Goal: Task Accomplishment & Management: Manage account settings

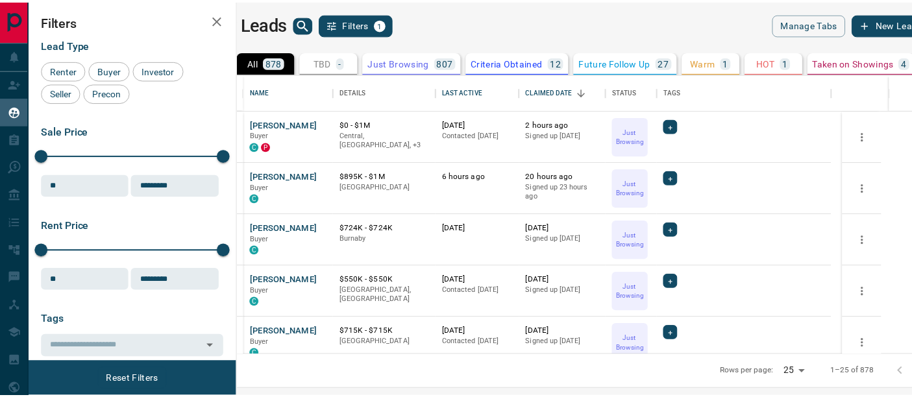
scroll to position [271, 667]
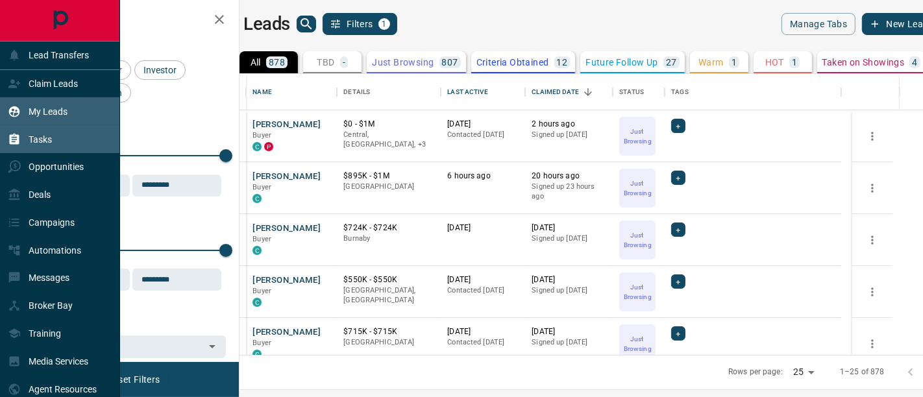
click at [39, 138] on p "Tasks" at bounding box center [40, 139] width 23 height 10
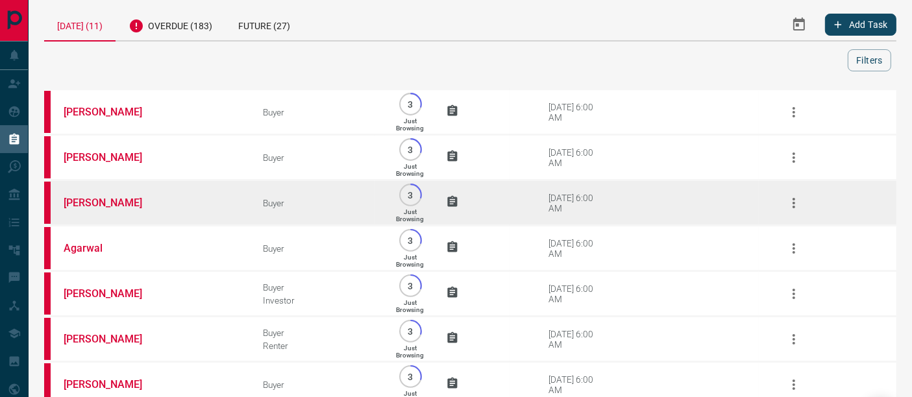
scroll to position [266, 0]
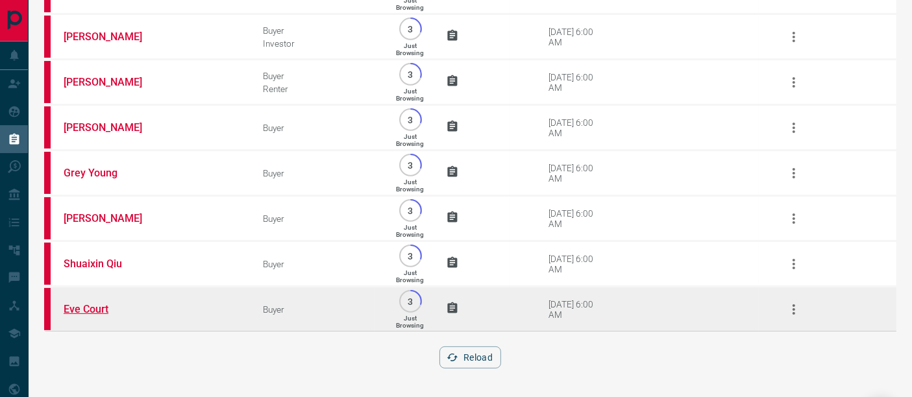
click at [97, 310] on link "Eve Court" at bounding box center [112, 309] width 97 height 12
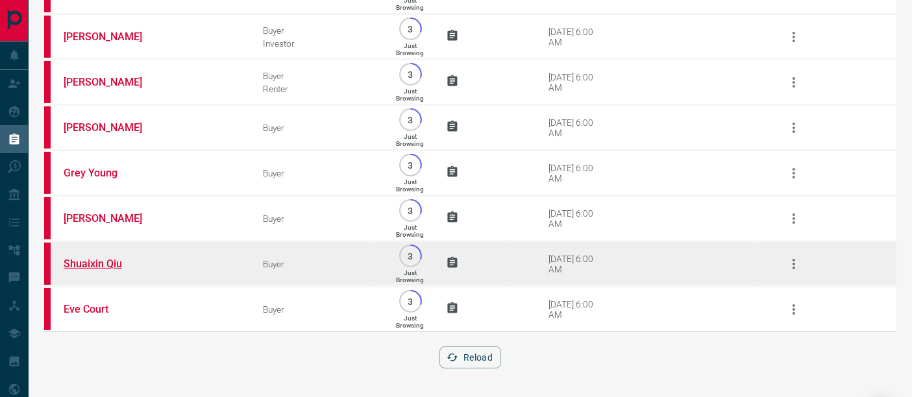
click at [104, 267] on link "Shuaixin Qiu" at bounding box center [112, 264] width 97 height 12
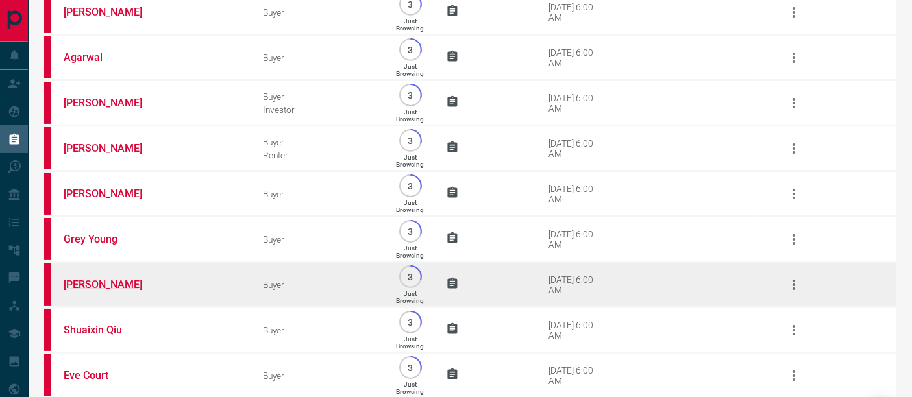
scroll to position [194, 0]
click at [117, 291] on link "[PERSON_NAME]" at bounding box center [112, 286] width 97 height 12
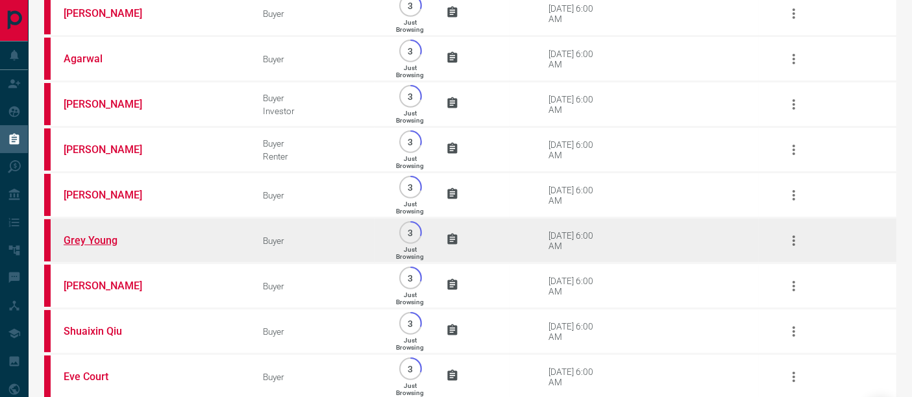
click at [104, 241] on link "Grey Young" at bounding box center [112, 240] width 97 height 12
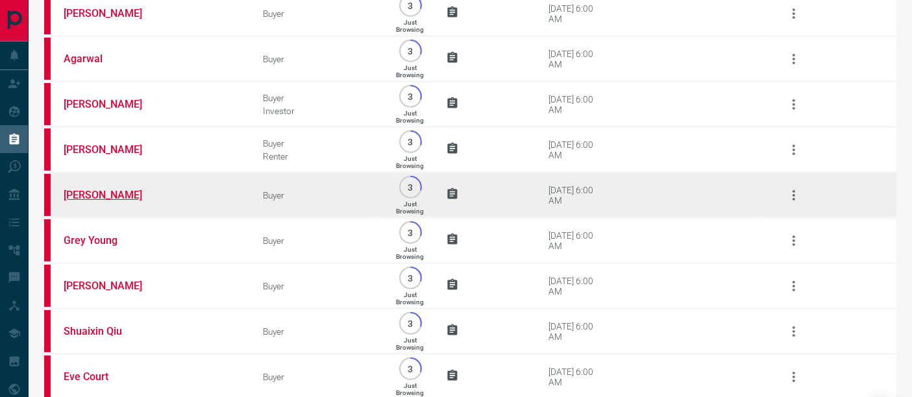
click at [128, 193] on link "[PERSON_NAME]" at bounding box center [112, 195] width 97 height 12
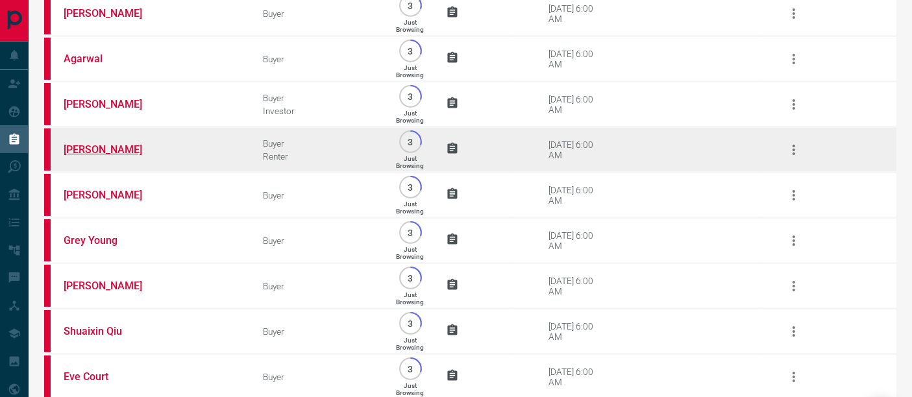
scroll to position [122, 0]
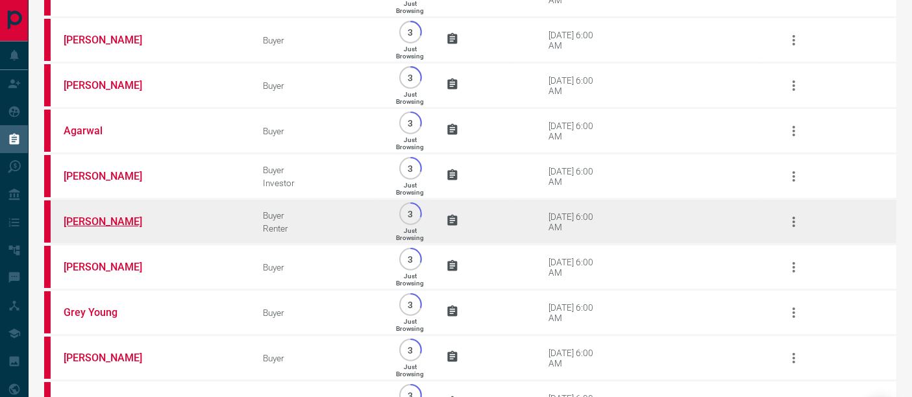
click at [101, 219] on link "[PERSON_NAME]" at bounding box center [112, 221] width 97 height 12
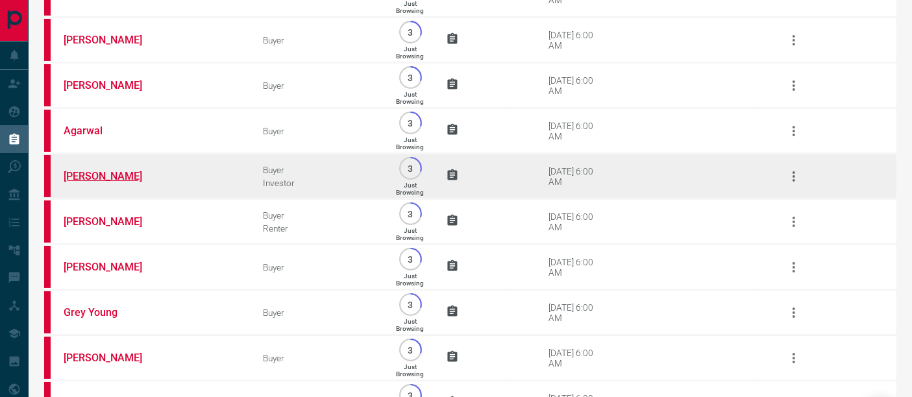
click at [108, 182] on link "[PERSON_NAME]" at bounding box center [112, 176] width 97 height 12
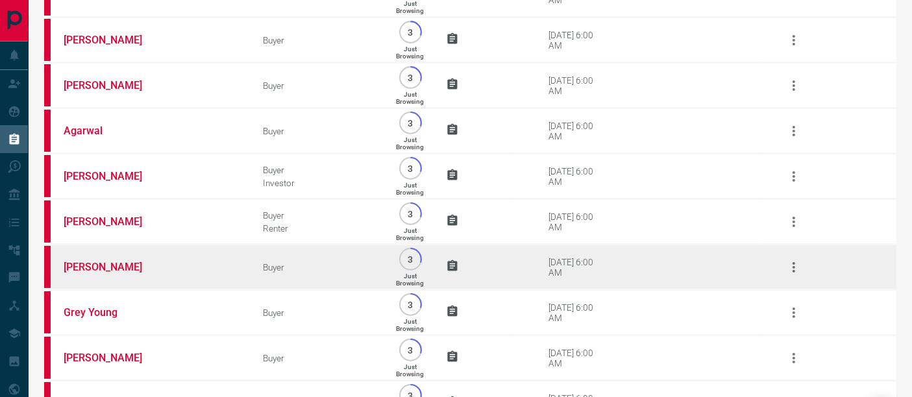
scroll to position [50, 0]
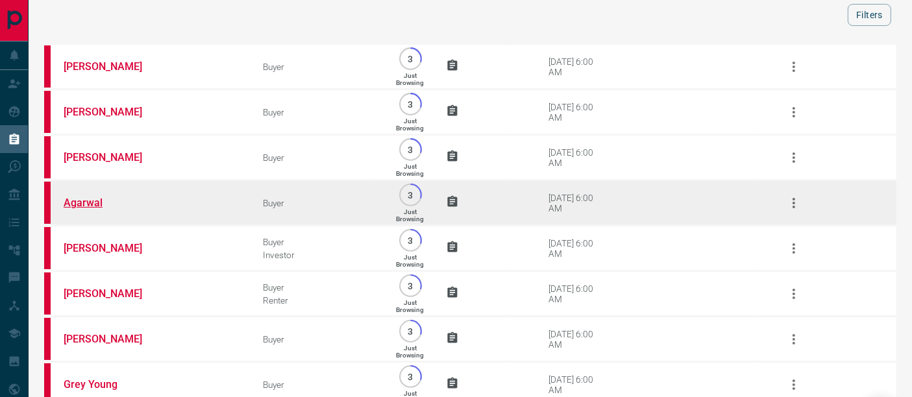
click at [93, 204] on link "Agarwal" at bounding box center [112, 203] width 97 height 12
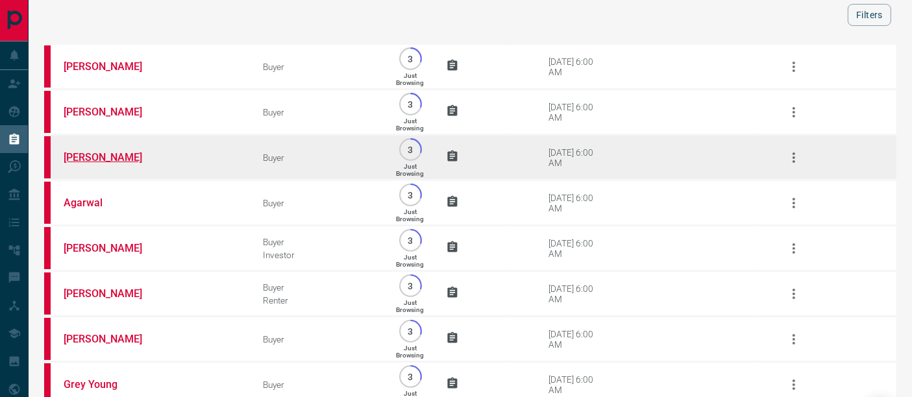
click at [120, 156] on link "[PERSON_NAME]" at bounding box center [112, 157] width 97 height 12
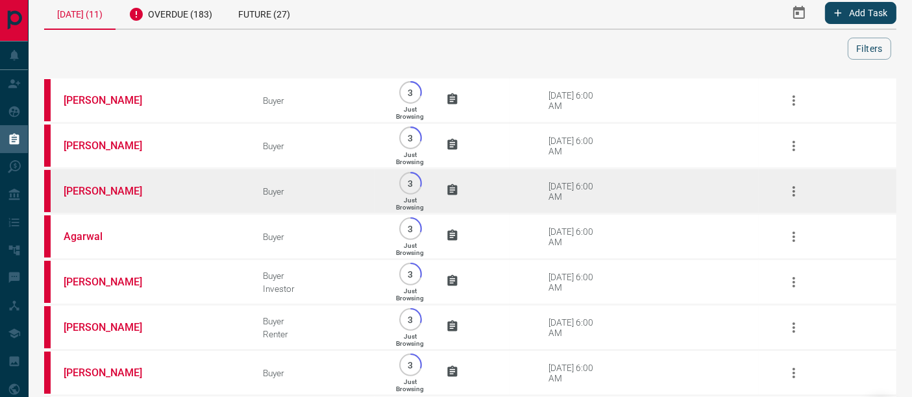
scroll to position [0, 0]
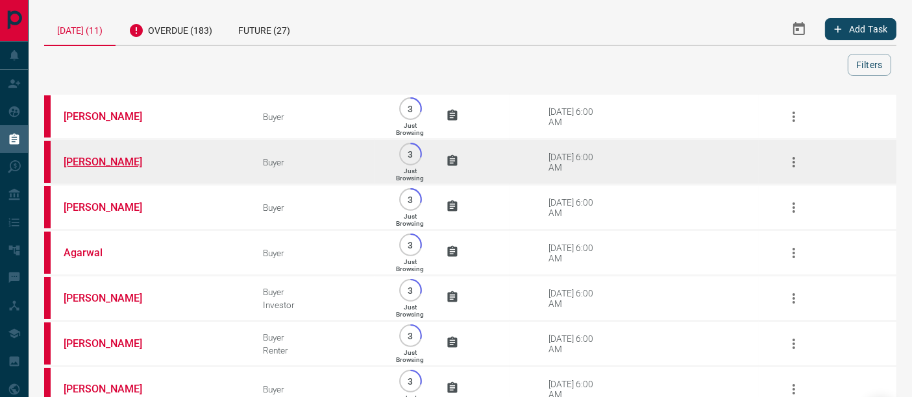
click at [120, 163] on link "[PERSON_NAME]" at bounding box center [112, 162] width 97 height 12
